Goal: Task Accomplishment & Management: Manage account settings

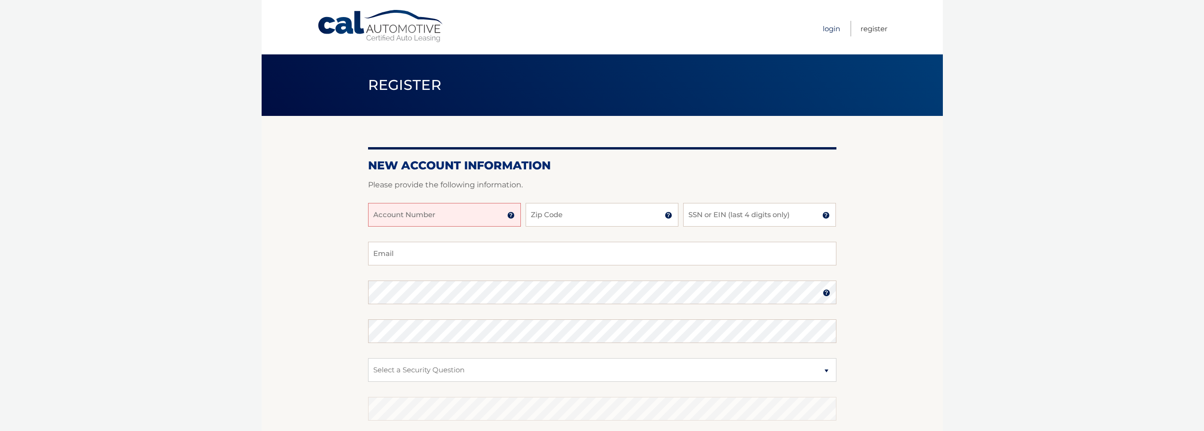
click at [837, 30] on link "Login" at bounding box center [832, 29] width 18 height 16
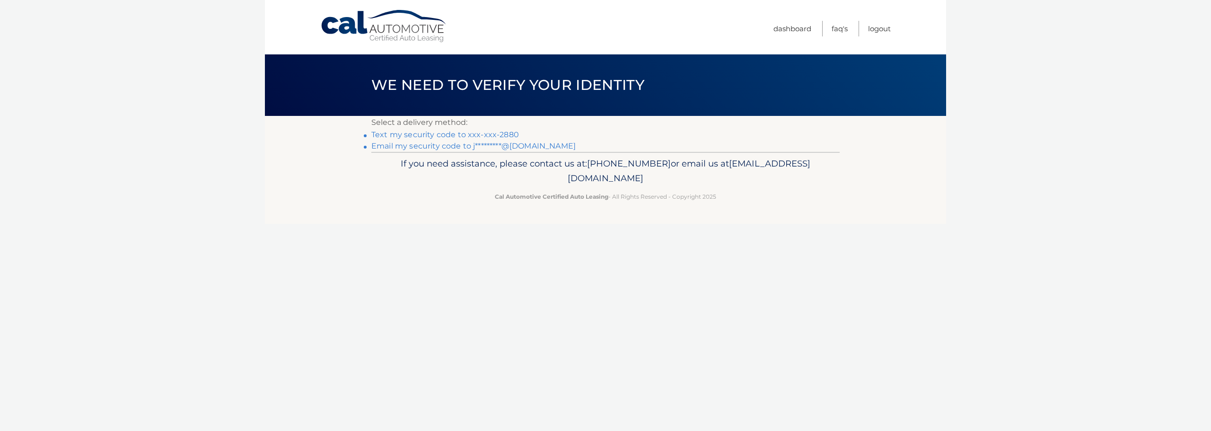
click at [500, 133] on link "Text my security code to xxx-xxx-2880" at bounding box center [445, 134] width 148 height 9
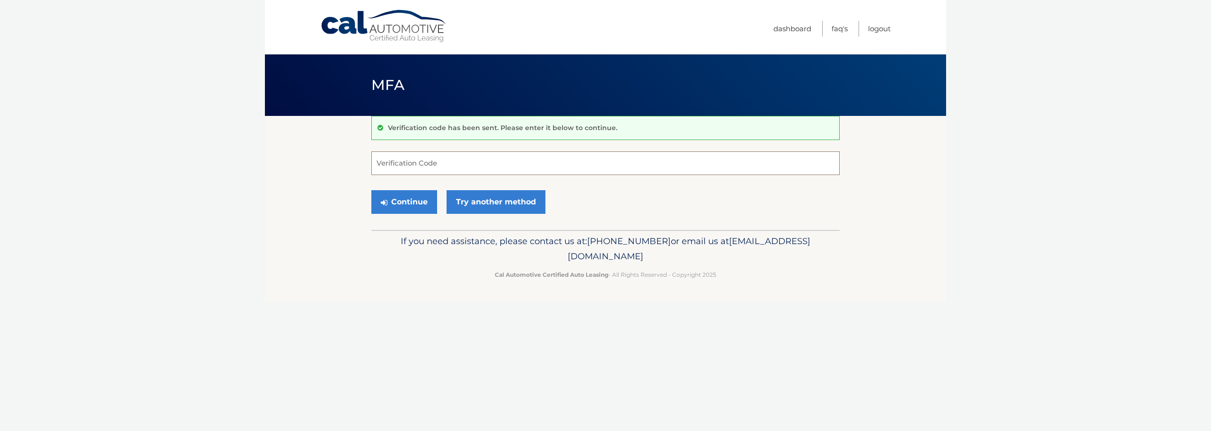
click at [614, 159] on input "Verification Code" at bounding box center [605, 163] width 468 height 24
type input "495901"
click at [400, 197] on button "Continue" at bounding box center [404, 202] width 66 height 24
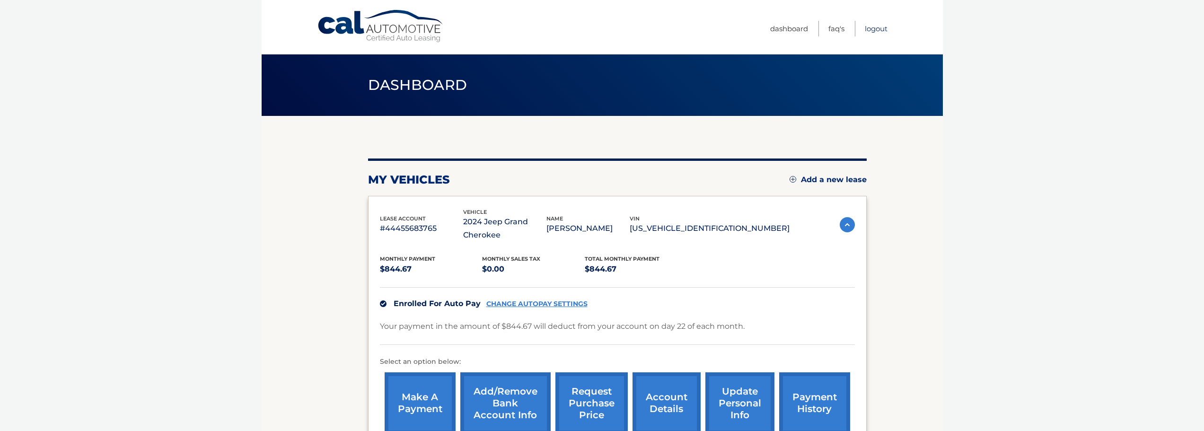
click at [878, 29] on link "Logout" at bounding box center [876, 29] width 23 height 16
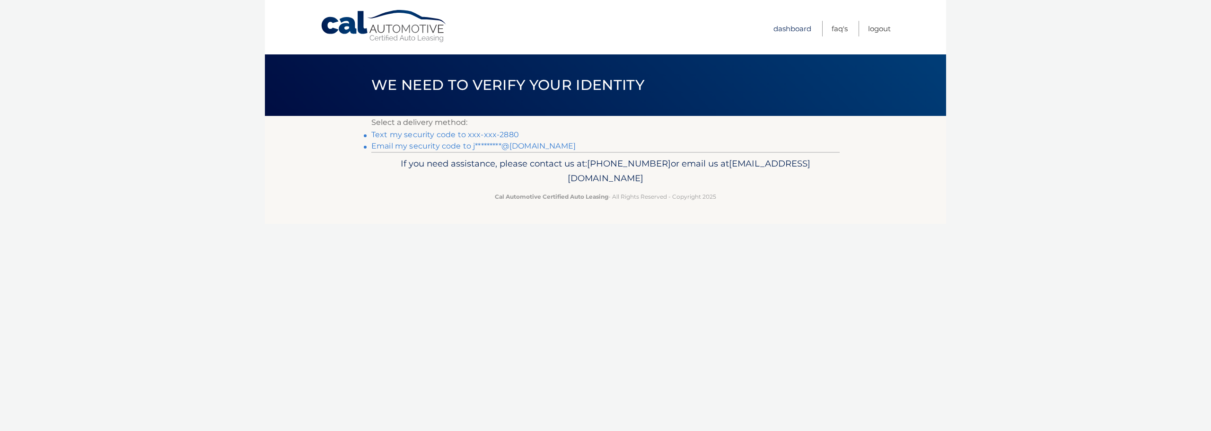
click at [803, 30] on link "Dashboard" at bounding box center [793, 29] width 38 height 16
